Goal: Obtain resource: Obtain resource

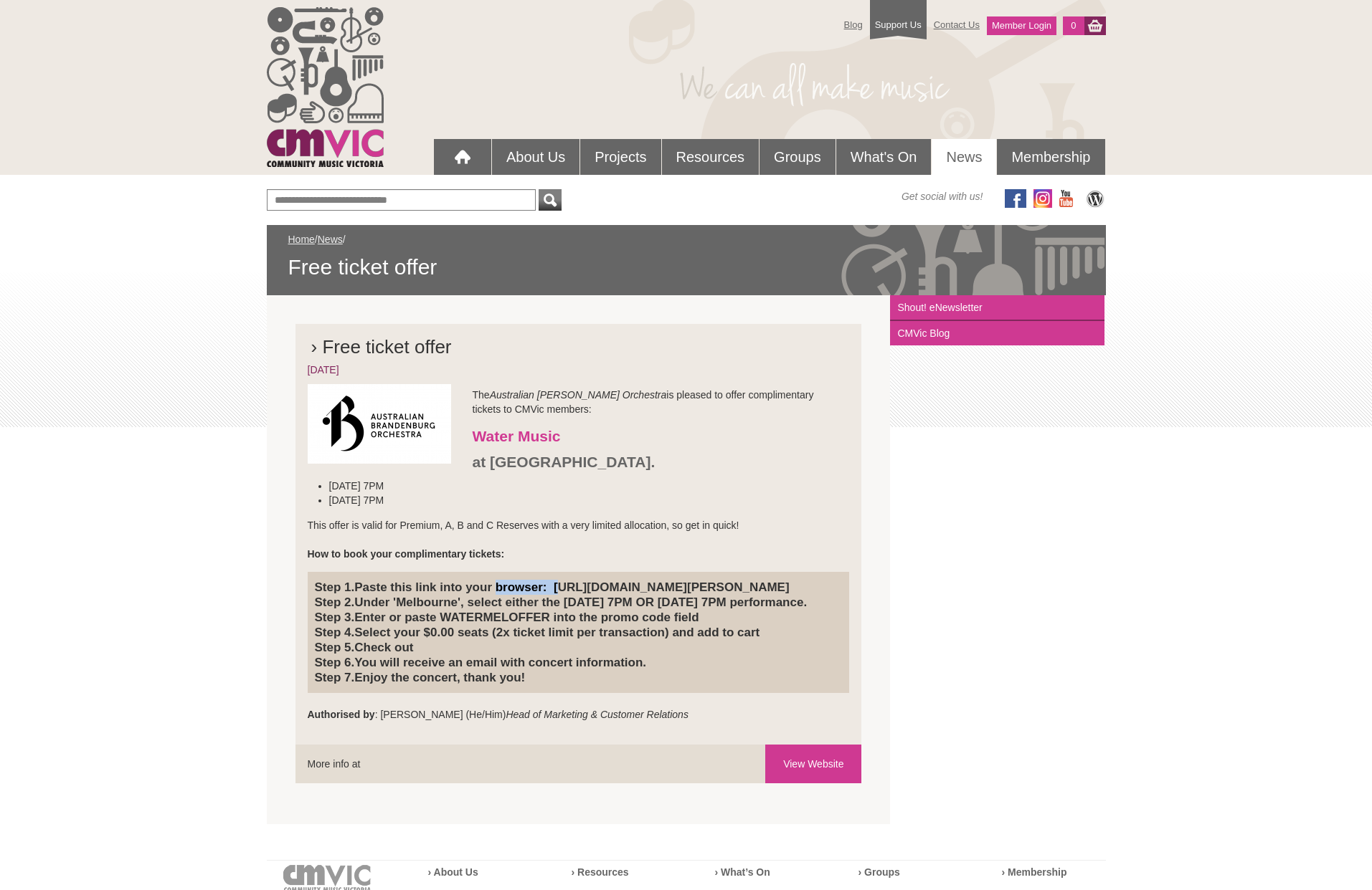
drag, startPoint x: 512, startPoint y: 602, endPoint x: 553, endPoint y: 597, distance: 41.3
click at [561, 593] on h4 "Step 1. Paste this link into your browser: [URL][DOMAIN_NAME][PERSON_NAME] Step…" at bounding box center [578, 632] width 528 height 105
click at [540, 602] on h4 "Step 1. Paste this link into your browser: [URL][DOMAIN_NAME][PERSON_NAME] Step…" at bounding box center [578, 632] width 528 height 105
drag, startPoint x: 554, startPoint y: 587, endPoint x: 571, endPoint y: 600, distance: 21.4
click at [571, 600] on h4 "Step 1. Paste this link into your browser: [URL][DOMAIN_NAME][PERSON_NAME] Step…" at bounding box center [578, 632] width 528 height 105
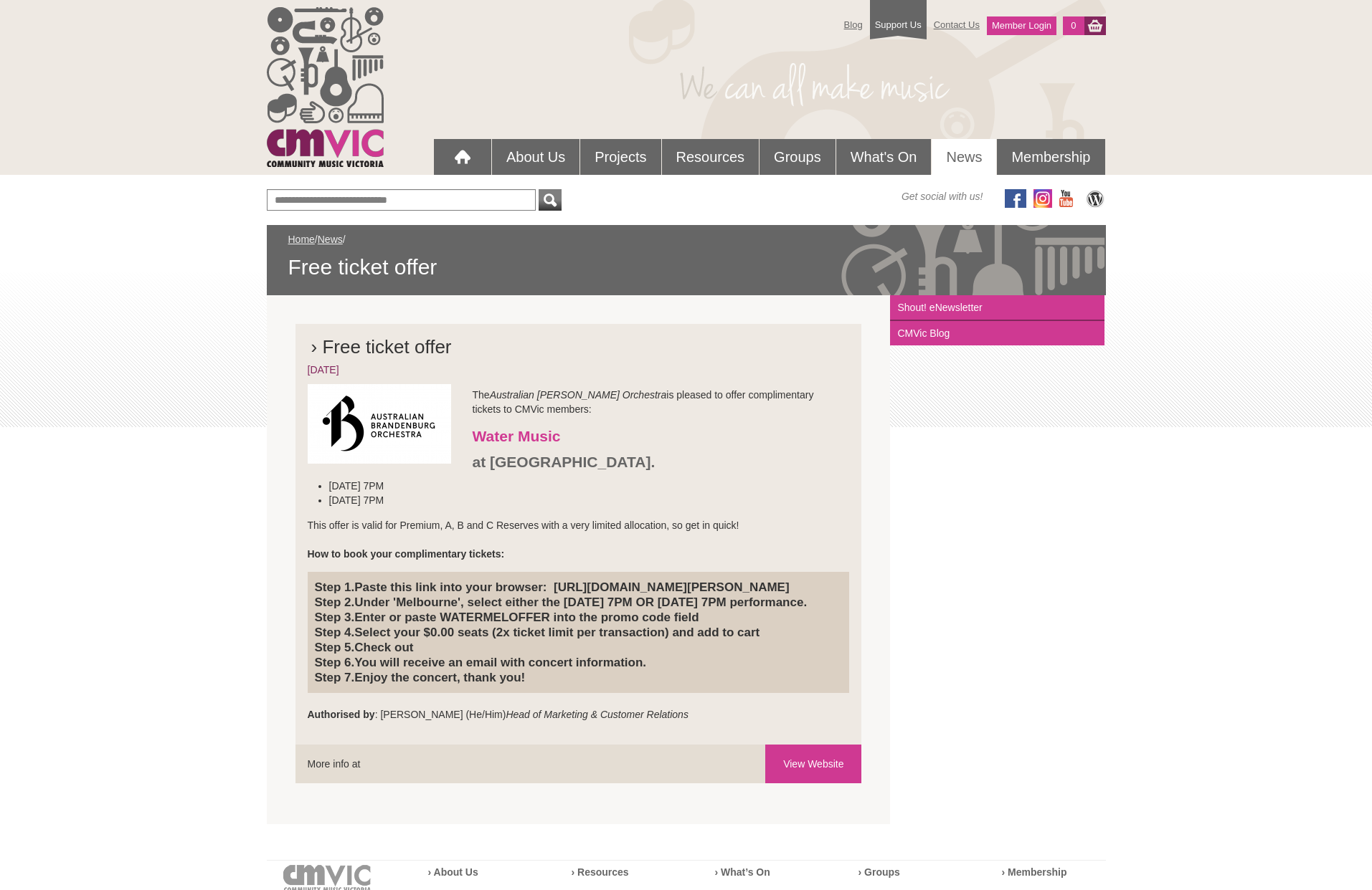
copy h4 "[URL][DOMAIN_NAME][PERSON_NAME]"
drag, startPoint x: 446, startPoint y: 648, endPoint x: 540, endPoint y: 648, distance: 94.0
click at [554, 642] on h4 "Step 1. Paste this link into your browser: [URL][DOMAIN_NAME][PERSON_NAME] Step…" at bounding box center [578, 632] width 528 height 105
copy h4 "WATERMELOFFER"
click at [520, 676] on h4 "Step 1. Paste this link into your browser: [URL][DOMAIN_NAME][PERSON_NAME] Step…" at bounding box center [578, 632] width 528 height 105
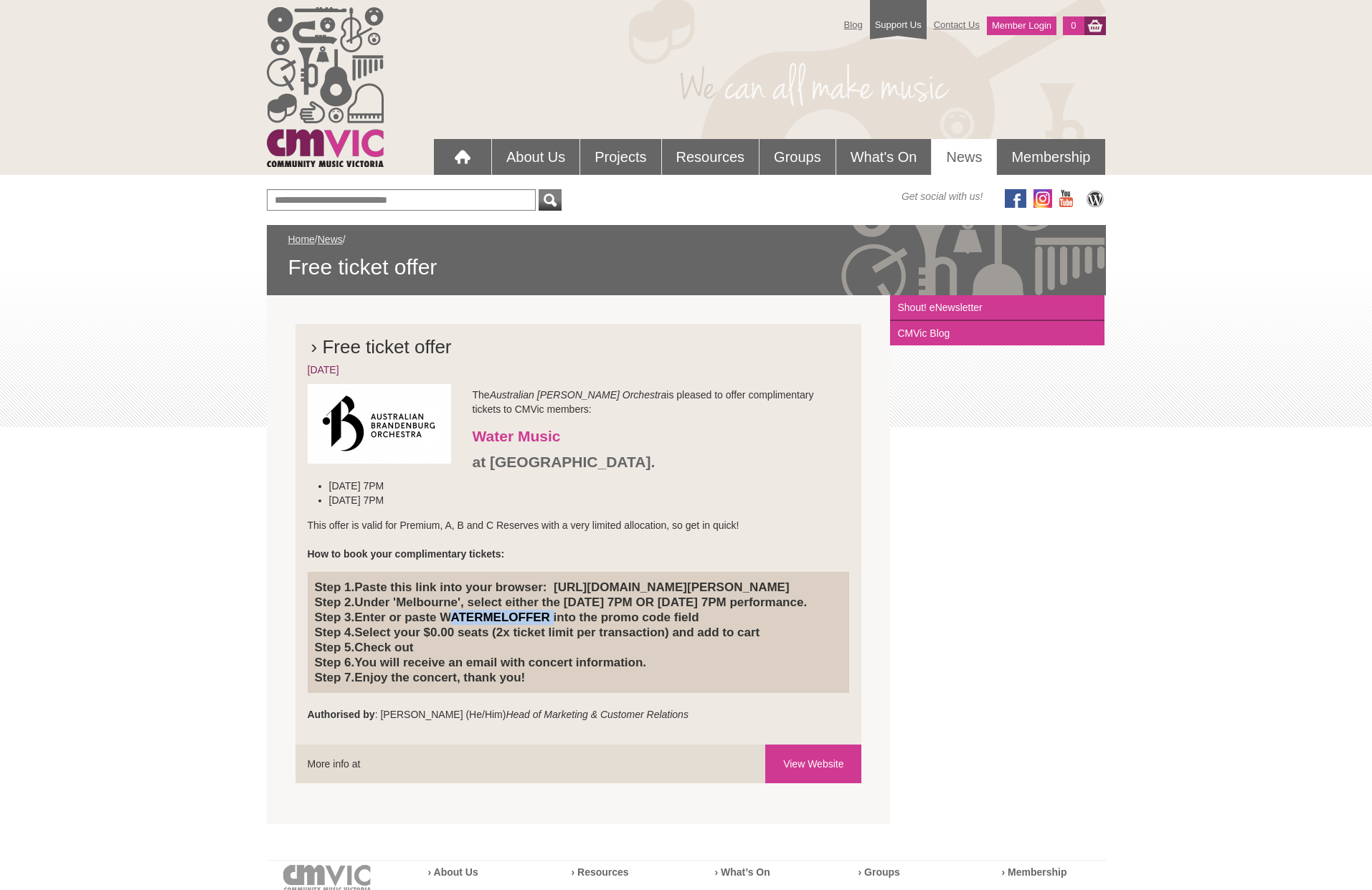
drag, startPoint x: 549, startPoint y: 646, endPoint x: 447, endPoint y: 641, distance: 102.1
click at [445, 640] on h4 "Step 1. Paste this link into your browser: [URL][DOMAIN_NAME][PERSON_NAME] Step…" at bounding box center [578, 632] width 528 height 105
copy h4 "WATERMELOFFER"
click at [1106, 570] on div "Blog Support Us Contact Us Member Login 0 About Us What We Do" at bounding box center [686, 579] width 1372 height 1157
click at [800, 784] on link "View Website" at bounding box center [813, 764] width 97 height 39
